Goal: Communication & Community: Answer question/provide support

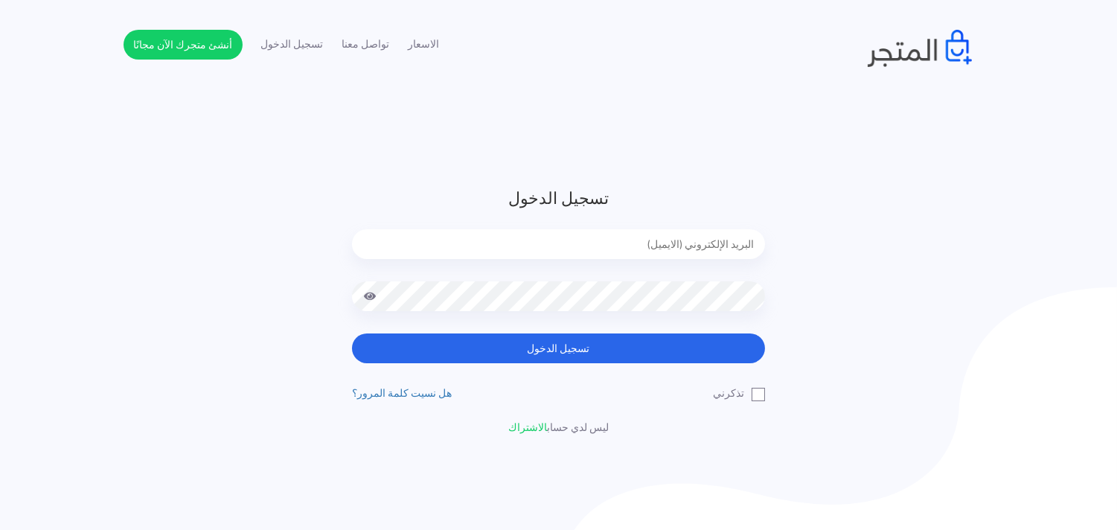
click at [642, 248] on input "email" at bounding box center [558, 244] width 413 height 30
type input "[EMAIL_ADDRESS][DOMAIN_NAME]"
click at [352, 333] on button "تسجيل الدخول" at bounding box center [558, 348] width 413 height 30
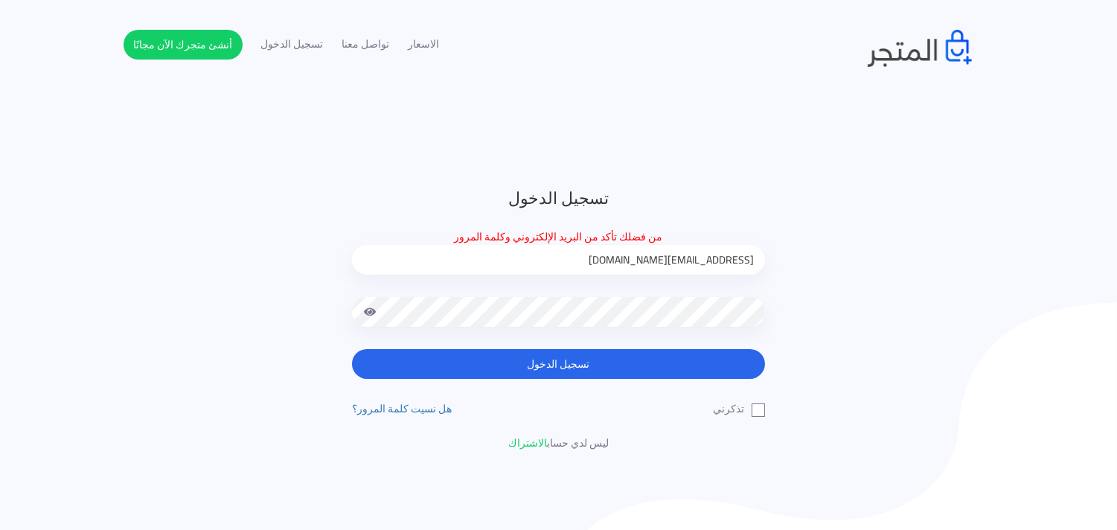
click at [352, 349] on button "تسجيل الدخول" at bounding box center [558, 364] width 413 height 30
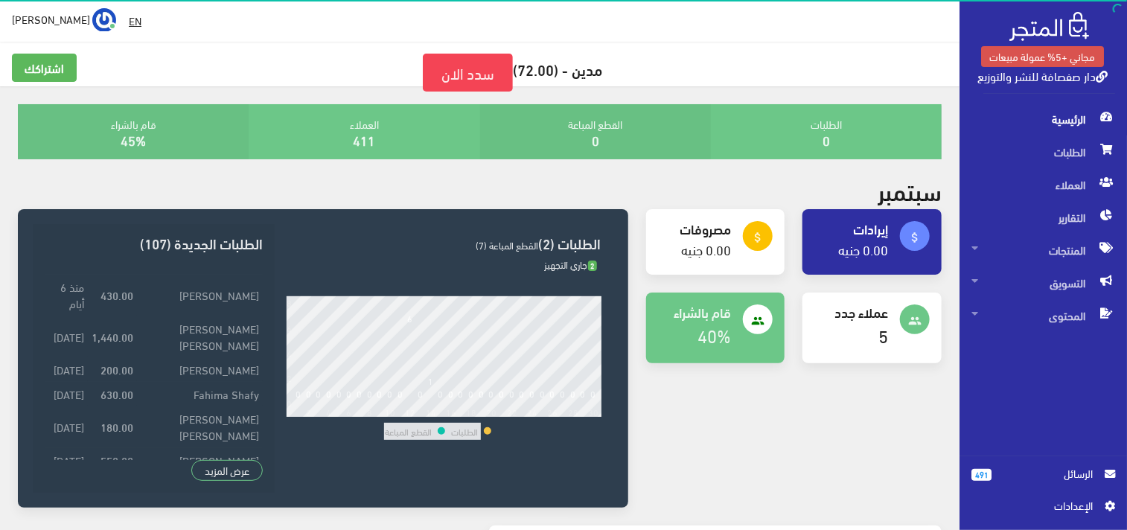
click at [1030, 466] on span "الرسائل" at bounding box center [1047, 473] width 89 height 16
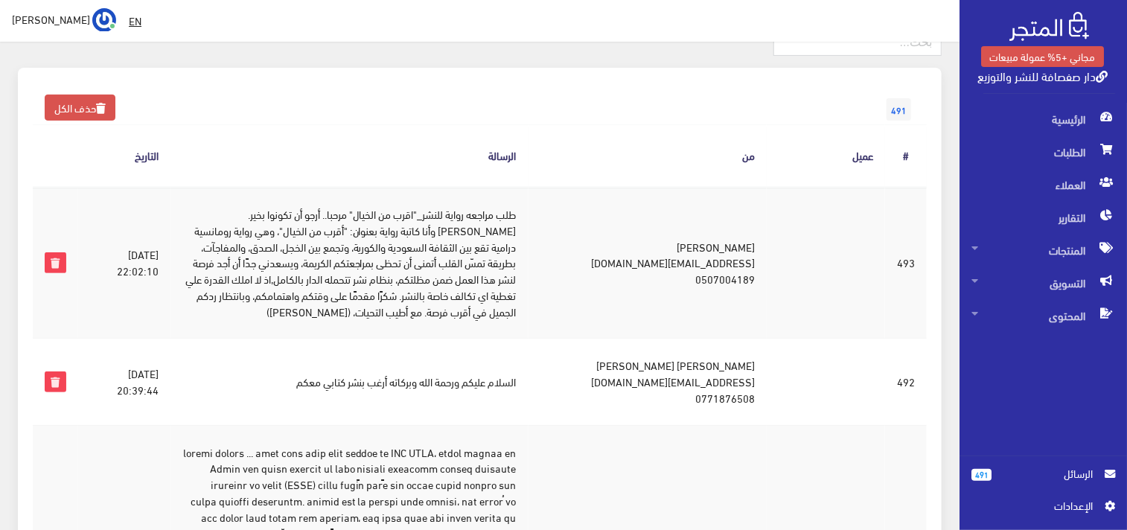
scroll to position [99, 0]
click at [528, 369] on td "السلام عليكم ورحمة الله وبركاته أرغب بنشر كتابي معكم" at bounding box center [348, 380] width 357 height 86
copy tr "السلام عليكم ورحمة الله وبركاته أرغب بنشر كتابي معكم"
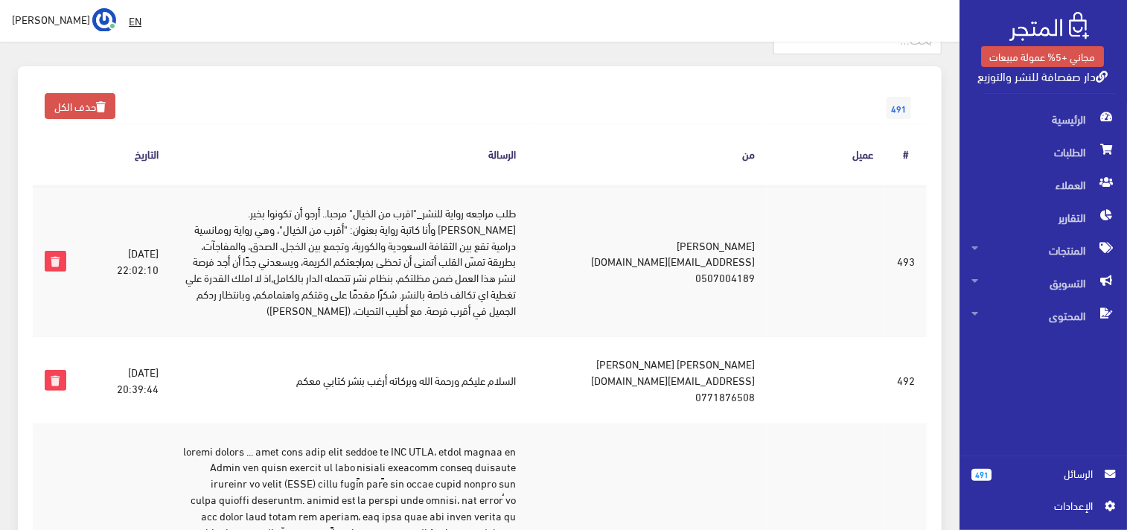
click at [723, 355] on td "حامد محمد سعيد الزريقي alzryqyh38@gmail.com 0771876508" at bounding box center [647, 380] width 238 height 86
copy td "حامد محمد سعيد الزريقي"
click at [705, 384] on td "حامد محمد سعيد الزريقي alzryqyh38@gmail.com 0771876508" at bounding box center [647, 380] width 238 height 86
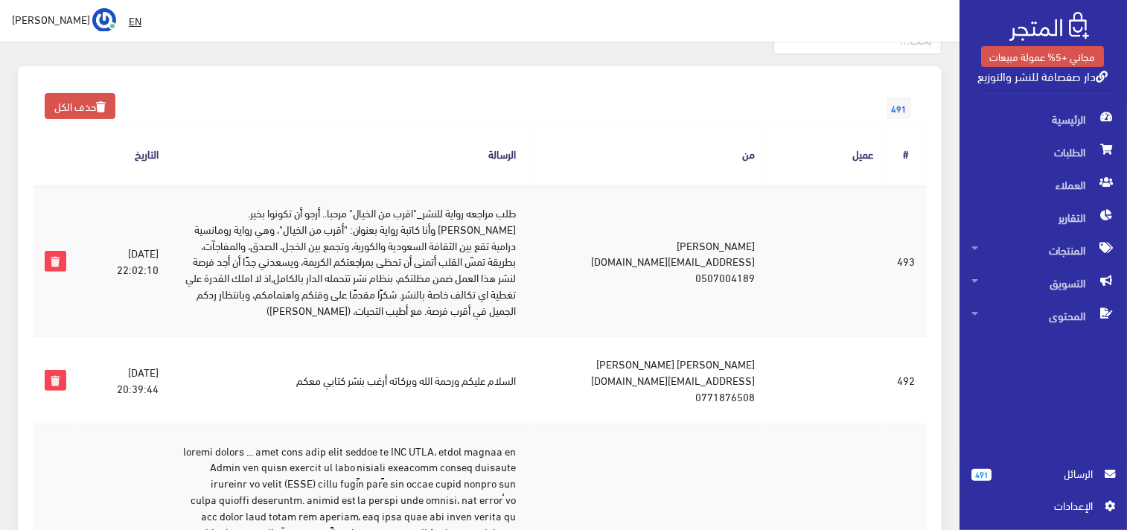
click at [705, 384] on td "حامد محمد سعيد الزريقي alzryqyh38@gmail.com 0771876508" at bounding box center [647, 380] width 238 height 86
click at [717, 263] on td "فليكسا كارتر flexa12121@gmail.com 0507004189" at bounding box center [647, 261] width 238 height 152
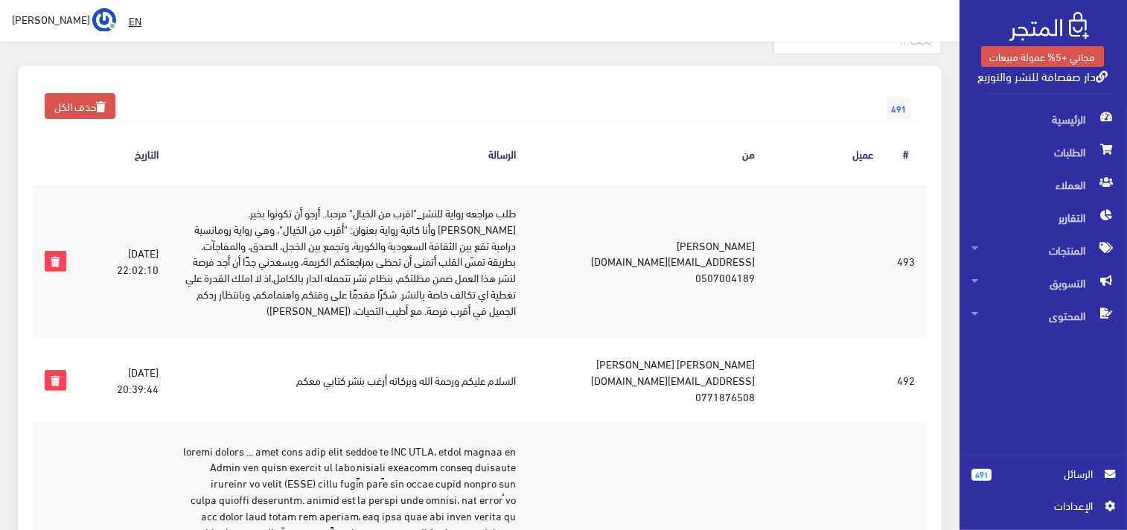
click at [717, 263] on td "فليكسا كارتر flexa12121@gmail.com 0507004189" at bounding box center [647, 261] width 238 height 152
copy td "flexa12121@gmail.com"
click at [737, 243] on td "فليكسا كارتر flexa12121@gmail.com 0507004189" at bounding box center [647, 261] width 238 height 152
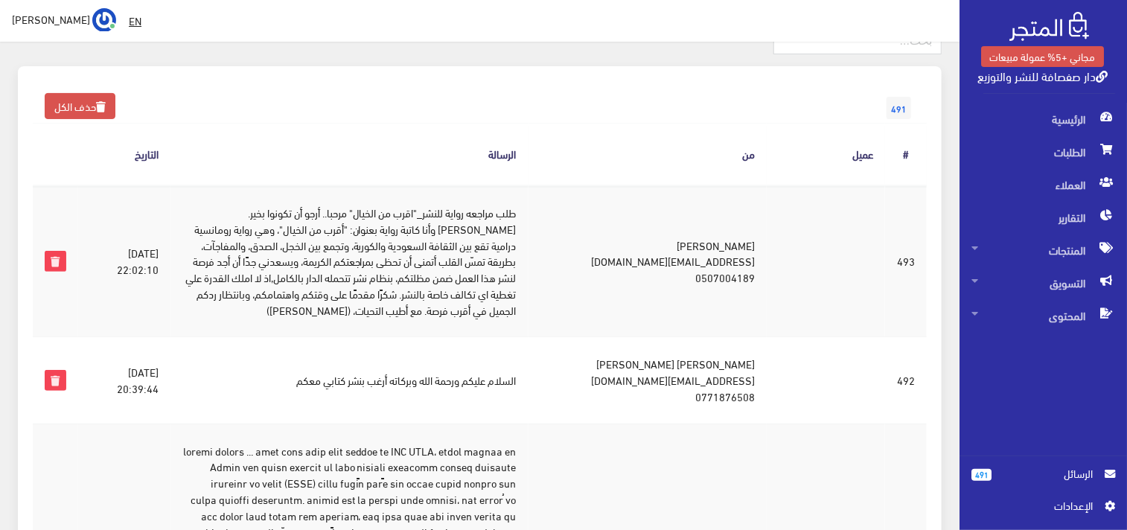
click at [737, 243] on td "فليكسا كارتر flexa12121@gmail.com 0507004189" at bounding box center [647, 261] width 238 height 152
copy td "فليكسا كارتر"
click at [477, 206] on td "طلب مراجعه رواية للنشر_"اقرب من الخيال" مرحبا.. أرجو أن تكونوا بخير. اسمي فلكسا…" at bounding box center [348, 261] width 357 height 152
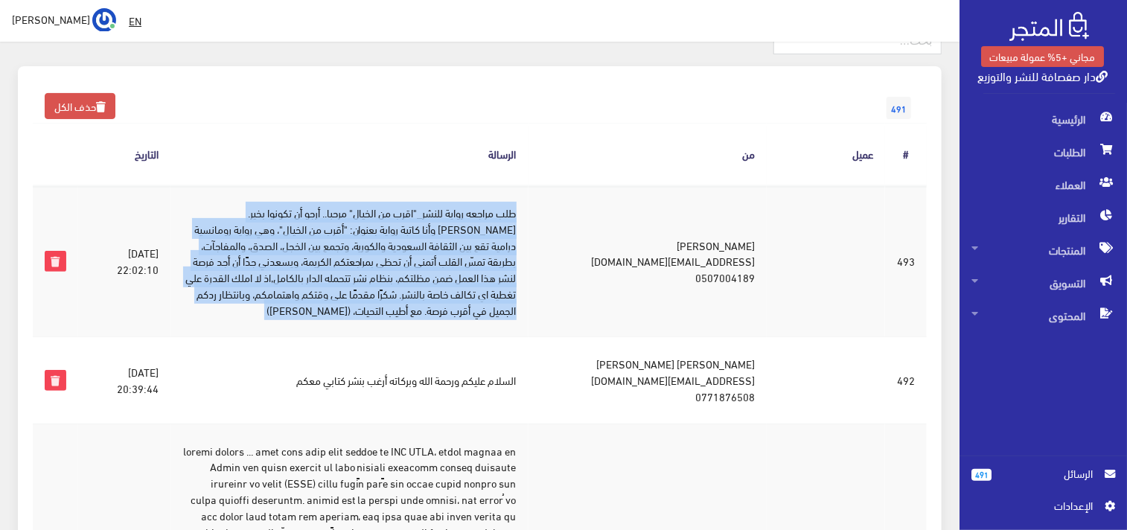
click at [477, 206] on td "طلب مراجعه رواية للنشر_"اقرب من الخيال" مرحبا.. أرجو أن تكونوا بخير. اسمي فلكسا…" at bounding box center [348, 261] width 357 height 152
copy tr "طلب مراجعه رواية للنشر_"اقرب من الخيال" مرحبا.. أرجو أن تكونوا بخير. اسمي فلكسا…"
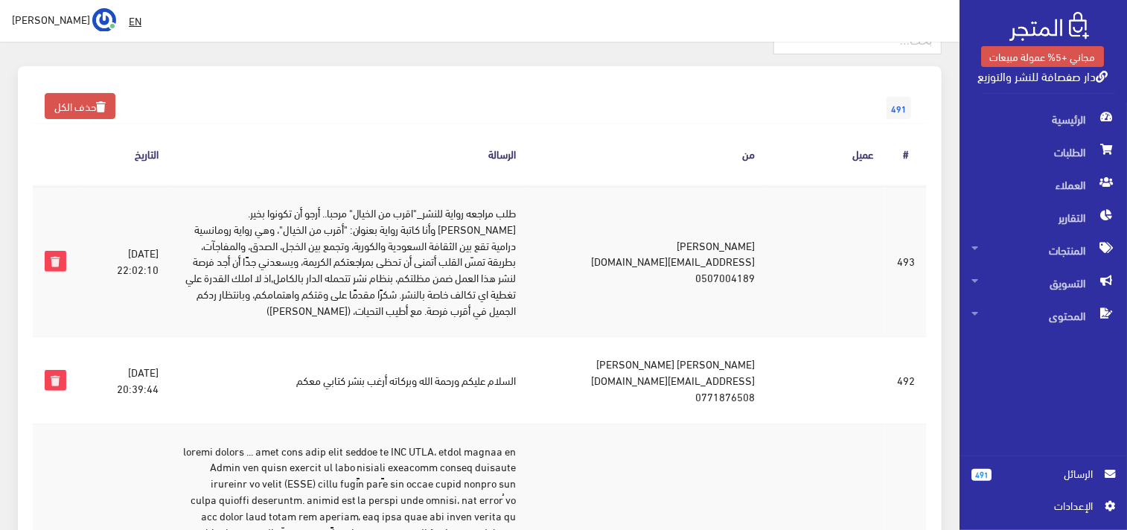
click at [767, 321] on td "فليكسا كارتر flexa12121@gmail.com 0507004189" at bounding box center [647, 261] width 238 height 152
click at [694, 272] on td "فليكسا كارتر flexa12121@gmail.com 0507004189" at bounding box center [647, 261] width 238 height 152
drag, startPoint x: 776, startPoint y: 240, endPoint x: 715, endPoint y: 298, distance: 84.3
click at [715, 298] on td "فليكسا كارتر flexa12121@gmail.com 0507004189" at bounding box center [647, 261] width 238 height 152
copy td "فليكسا كارتر flexa12121@gmail.com 0507004189"
